Goal: Answer question/provide support

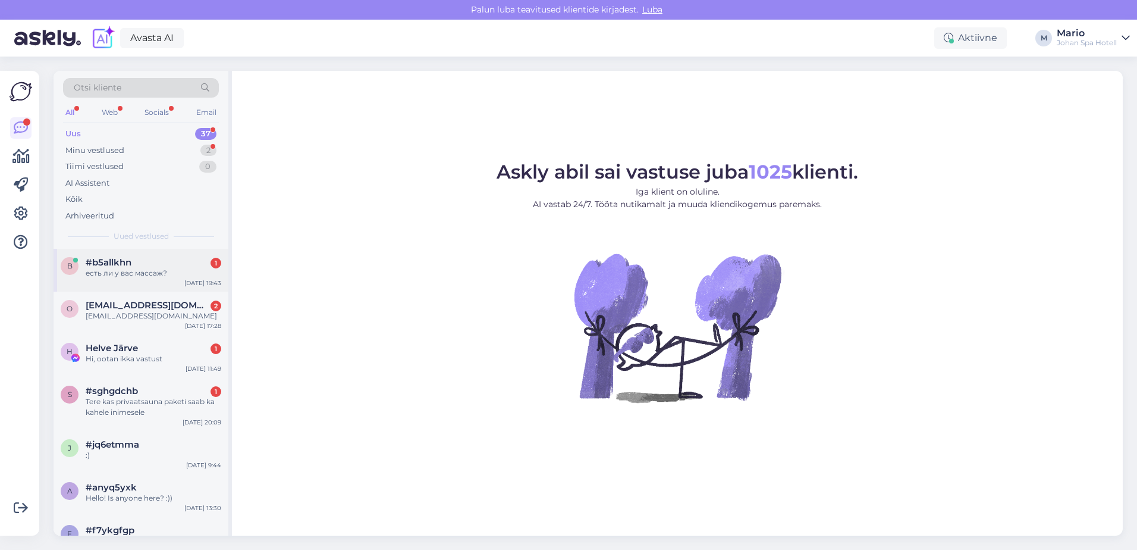
click at [140, 274] on div "есть ли у вас массаж?" at bounding box center [154, 273] width 136 height 11
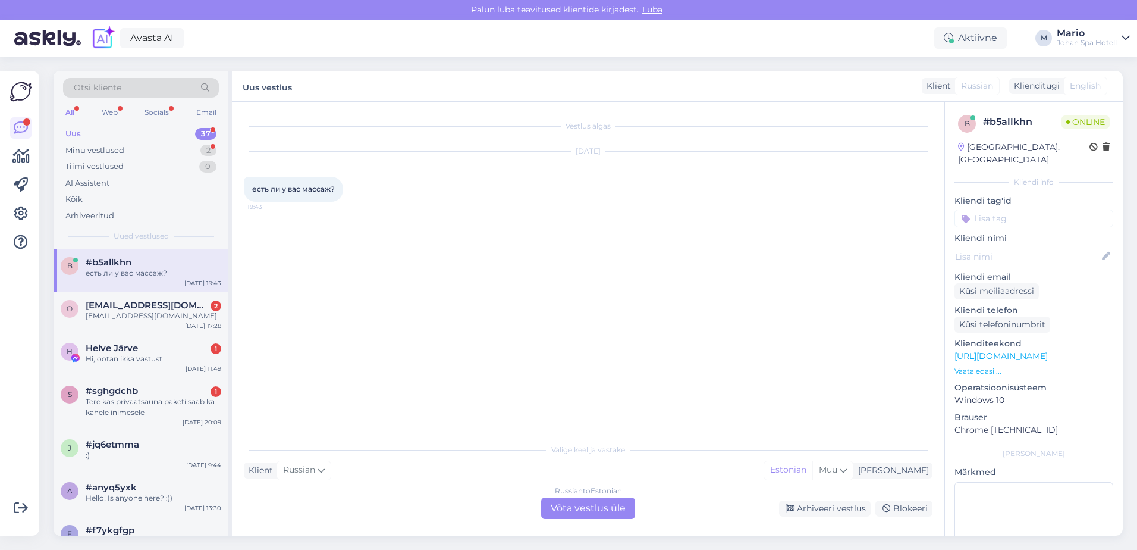
click at [593, 509] on div "Russian to Estonian Võta vestlus üle" at bounding box center [588, 507] width 94 height 21
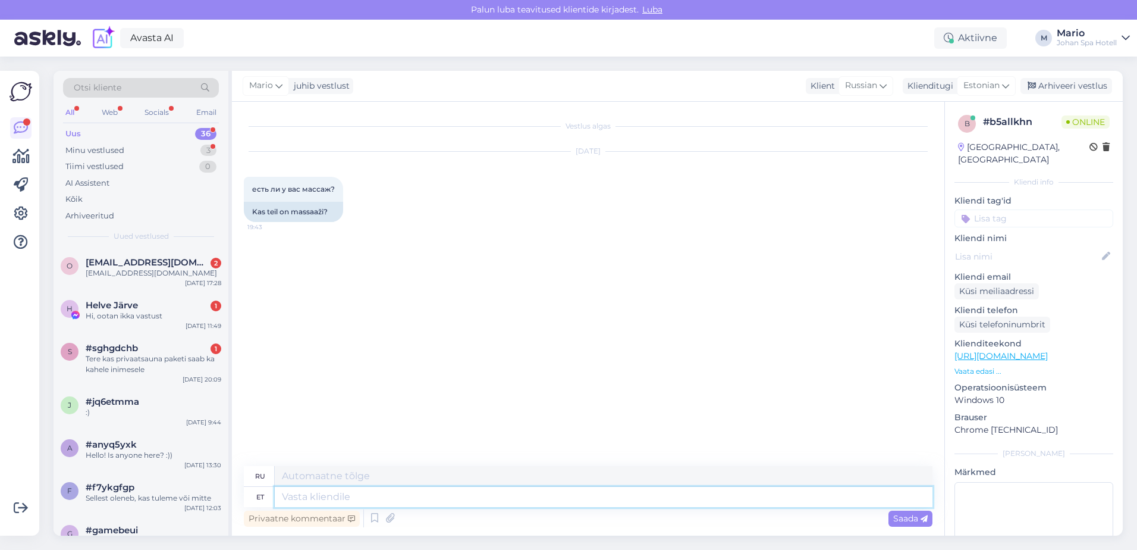
click at [389, 491] on textarea at bounding box center [604, 496] width 658 height 20
type textarea "Jah"
type textarea "Да"
type textarea "Jah meie"
type textarea "Да, мы есть."
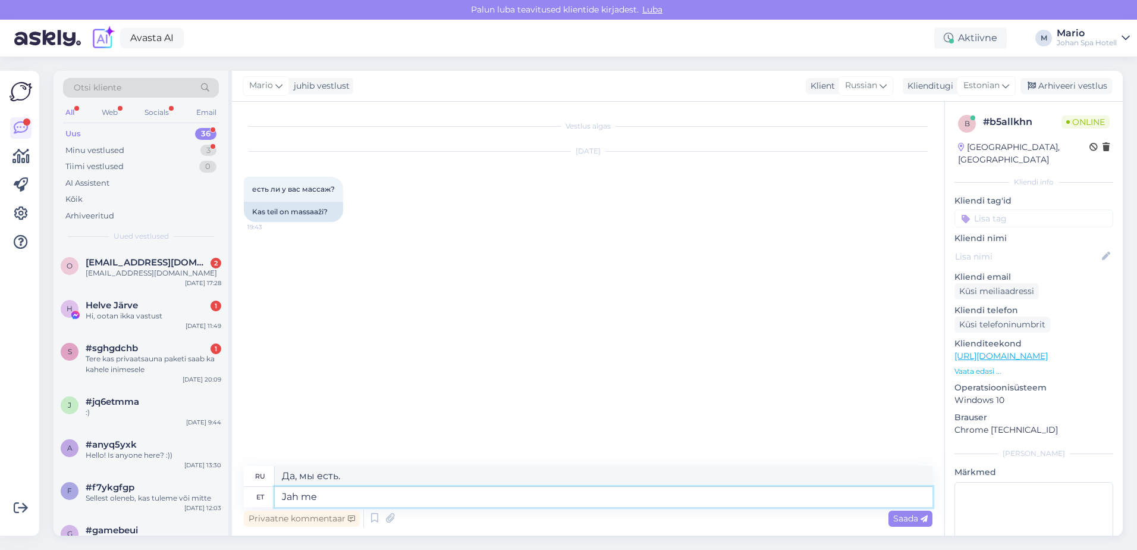
type textarea "Jah me"
type textarea "Да, мы"
type textarea "Jah me pakume ma"
type textarea "Да, мы предлагаем"
type textarea "Jah me pakume massaaze."
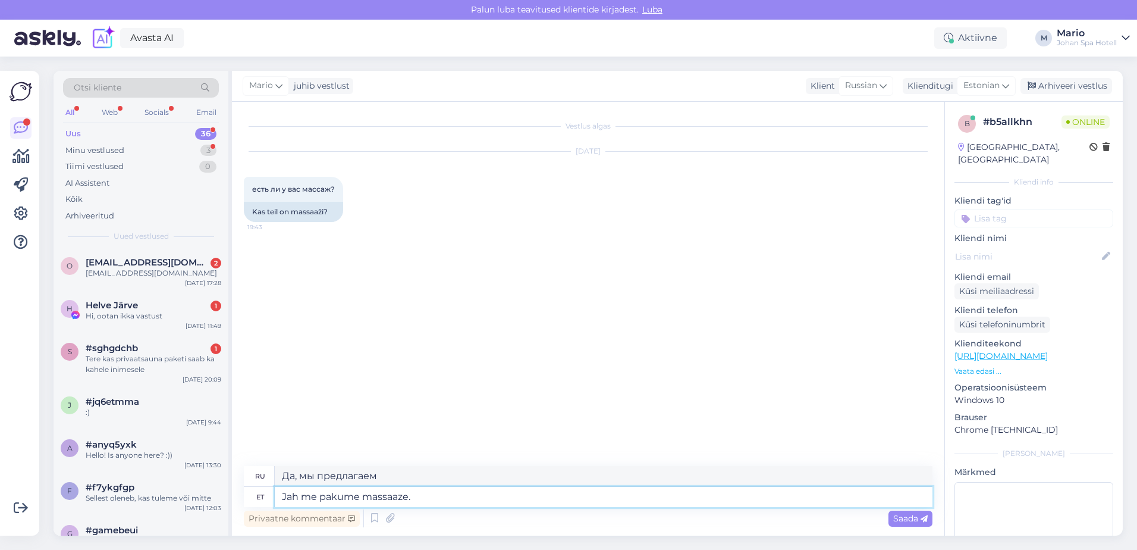
type textarea "Да, мы предлагаем массаж."
type textarea "Jah me pakume massaaze. palun"
type textarea "Да, мы предлагаем массаж. Пожалуйста."
type textarea "Jah me pakume massaaze. palun vaadake"
type textarea "Да, мы предлагаем массаж. Пожалуйста, проверьте."
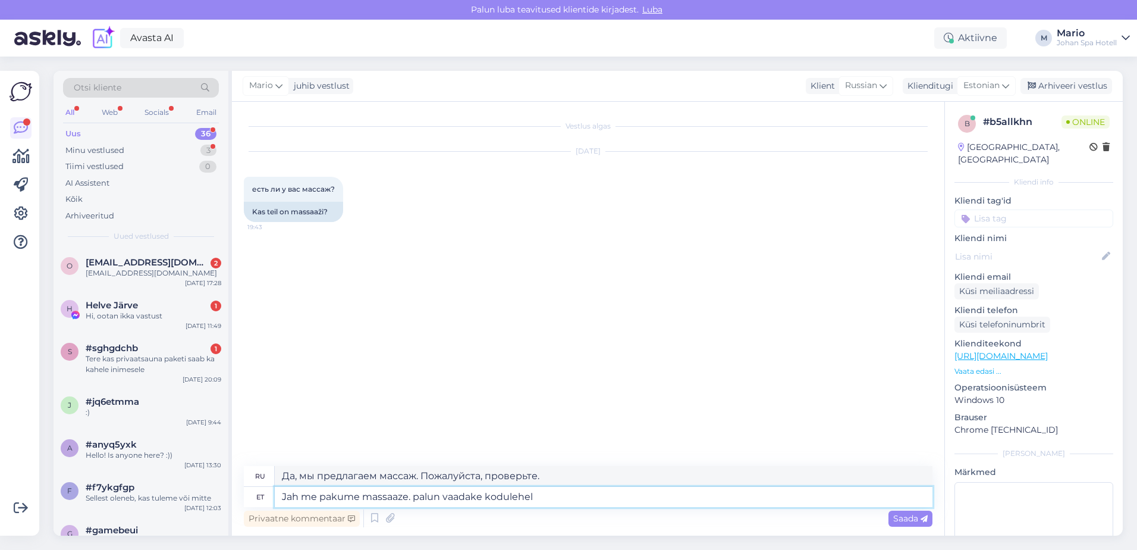
type textarea "Jah me pakume massaaze. palun vaadake kodulehel j"
type textarea "Да, мы предлагаем массаж. Пожалуйста, посетите веб-сайт."
type textarea "Jah me pakume massaaze. palun vaadake kodulehel [DOMAIN_NAME]"
type textarea "Да, мы предлагаем массаж. Подробнее на сайте [DOMAIN_NAME]"
type textarea "Jah me pakume massaaze. palun vaadake kodulehel [DOMAIN_NAME], s"
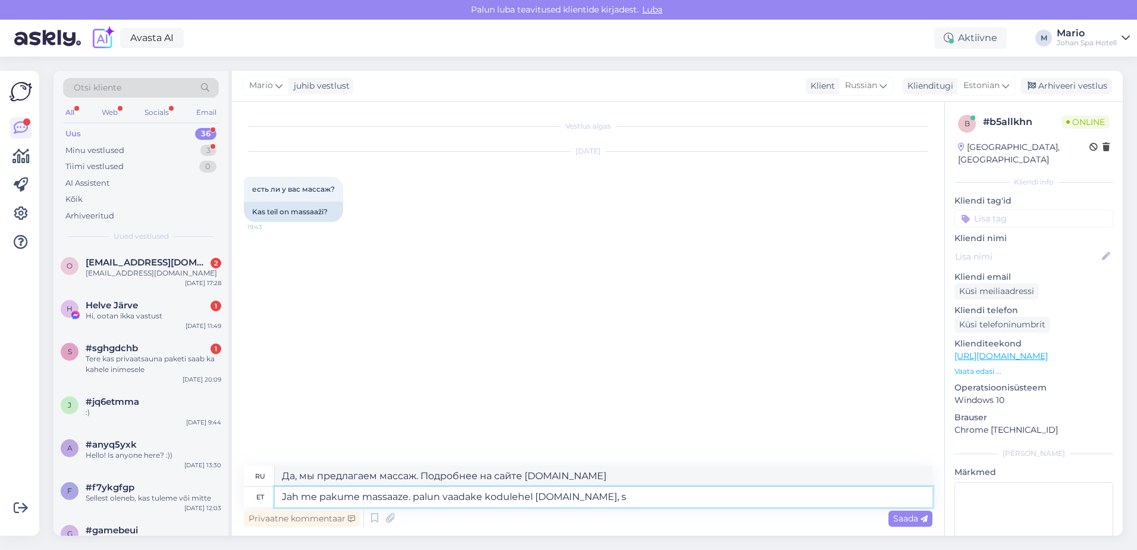
type textarea "Да, мы предлагаем массаж. Подробнее на сайте [DOMAIN_NAME],"
type textarea "Jah me pakume massaaze. palun vaadake kodulehel [DOMAIN_NAME], seaö"
type textarea "Да, мы предлагаем массаж. Пожалуйста, посетите сайт [DOMAIN_NAME], море."
type textarea "Jah me pakume massaaze. palun vaadake kodulehel [DOMAIN_NAME], seaö"
type textarea "Да, мы предлагаем массаж. Пожалуйста, посетите сайт [DOMAIN_NAME], seaö."
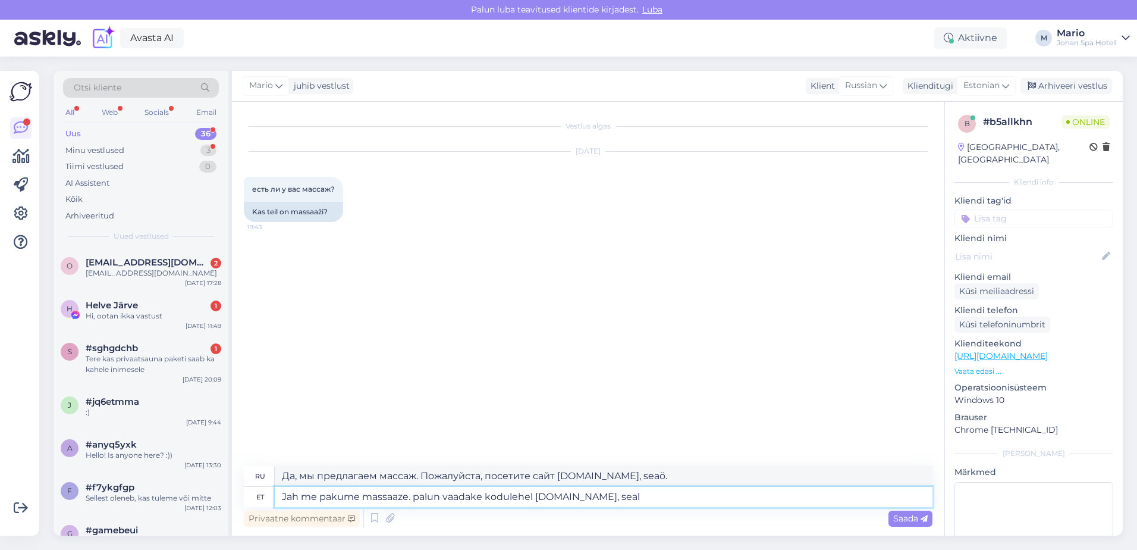
type textarea "Jah me pakume massaaze. palun vaadake kodulehel [DOMAIN_NAME], seal"
type textarea "Да, мы предлагаем массаж. Пожалуйста, посетите сайт [DOMAIN_NAME], море."
type textarea "Jah me pakume massaaze. palun vaadake kodulehel [DOMAIN_NAME], seal o"
type textarea "Да, мы предлагаем массаж. Пожалуйста, посетите сайт [DOMAIN_NAME], там есть"
type textarea "Jah me pakume massaaze. palun vaadake kodulehel [DOMAIN_NAME], seal on hoolitsu…"
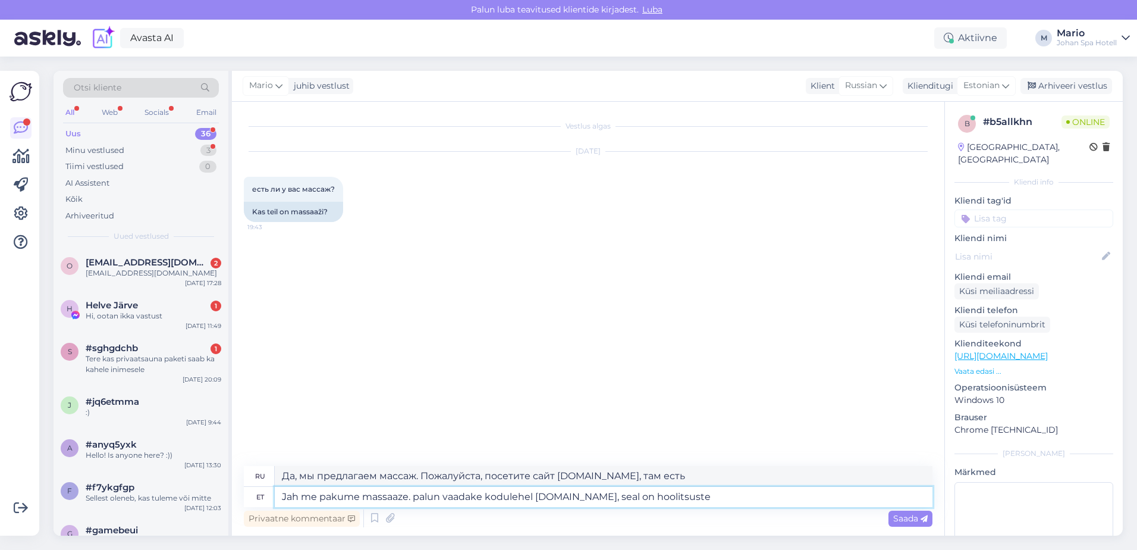
type textarea "Да, мы предлагаем массаж. Посетите сайт [DOMAIN_NAME], там есть доступные проце…"
type textarea "Jah me pakume massaaze. palun vaadake kodulehel [DOMAIN_NAME], seal on hoolitsu…"
type textarea "Да, мы предлагаем массаж. Пожалуйста, посетите сайт [DOMAIN_NAME], там есть наз…"
type textarea "Jah me pakume massaaze. palun vaadake kodulehel [DOMAIN_NAME], seal on hoolitsu…"
type textarea "Да, мы предлагаем массаж. Полный список процедур можно найти на сайте [DOMAIN_N…"
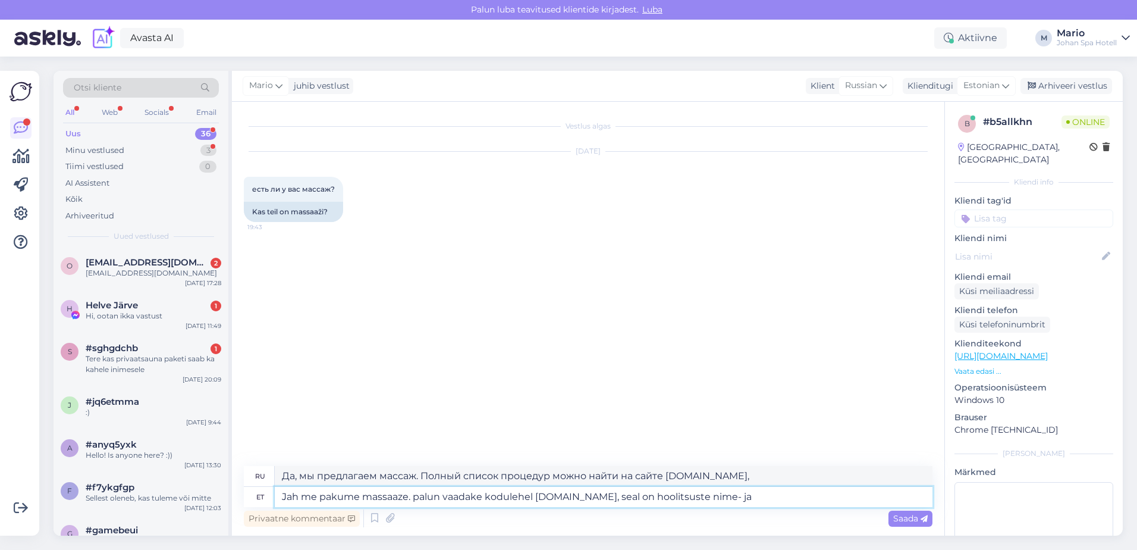
type textarea "Jah me pakume massaaze. palun vaadake kodulehel [DOMAIN_NAME], seal on hoolitsu…"
type textarea "Да, мы предлагаем массаж. Загляните на сайт [DOMAIN_NAME], там есть названия и …"
type textarea "Jah me pakume massaaze. palun vaadake kodulehel [DOMAIN_NAME], seal on hoolitsu…"
type textarea "Да, мы предлагаем массаж. Список процедур и цены смотрите на сайте [DOMAIN_NAME…"
type textarea "Jah me pakume massaaze. palun vaadake kodulehel [DOMAIN_NAME], seal on hoolitsu…"
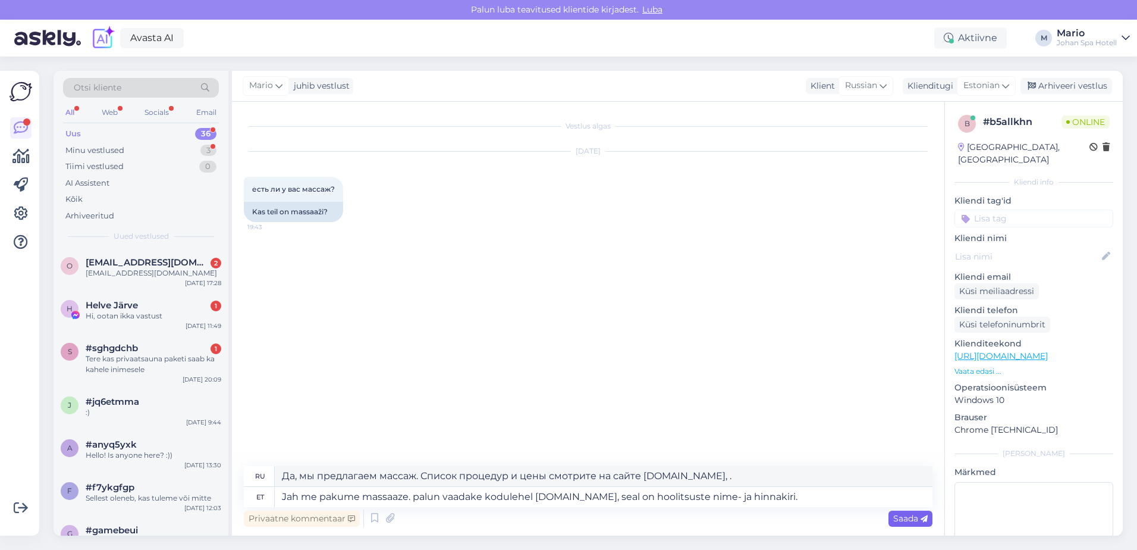
click at [905, 522] on span "Saada" at bounding box center [910, 518] width 34 height 11
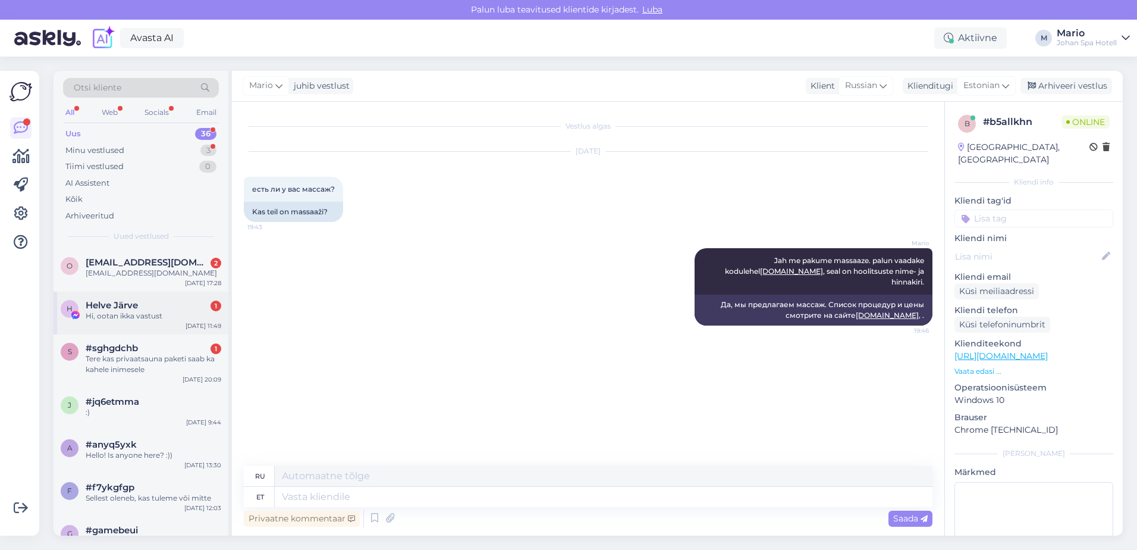
click at [121, 318] on div "Hi, ootan ikka vastust" at bounding box center [154, 315] width 136 height 11
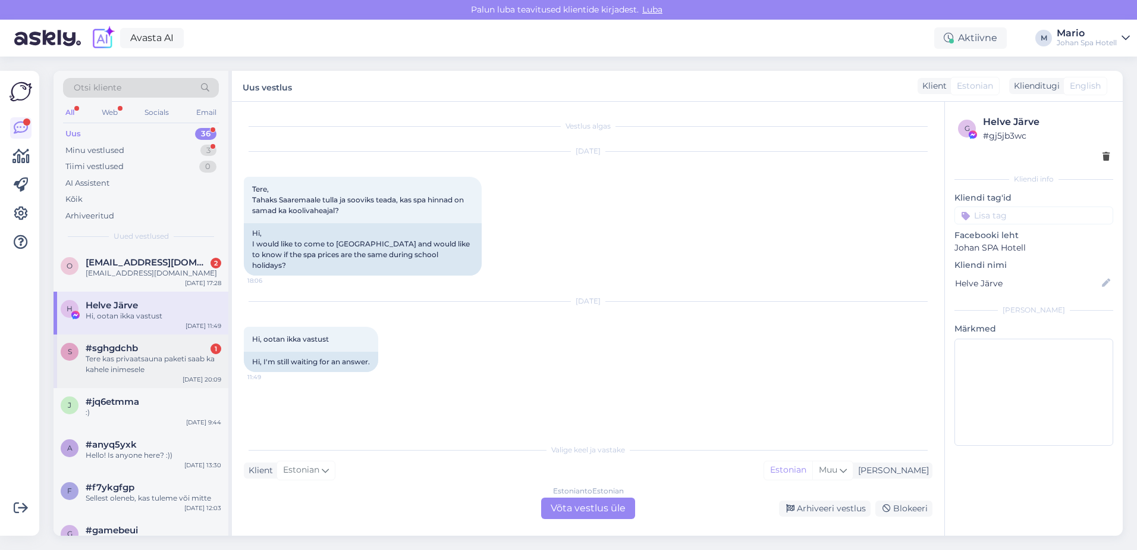
click at [115, 364] on div "Tere kas privaatsauna paketi saab ka kahele inimesele" at bounding box center [154, 363] width 136 height 21
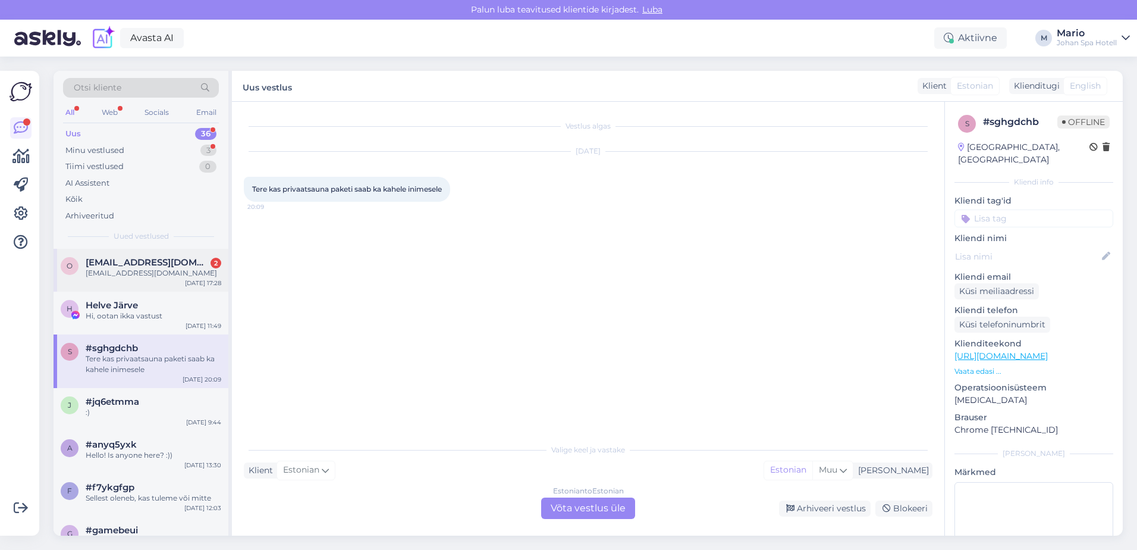
click at [154, 262] on span "[EMAIL_ADDRESS][DOMAIN_NAME]" at bounding box center [148, 262] width 124 height 11
